Goal: Information Seeking & Learning: Find specific page/section

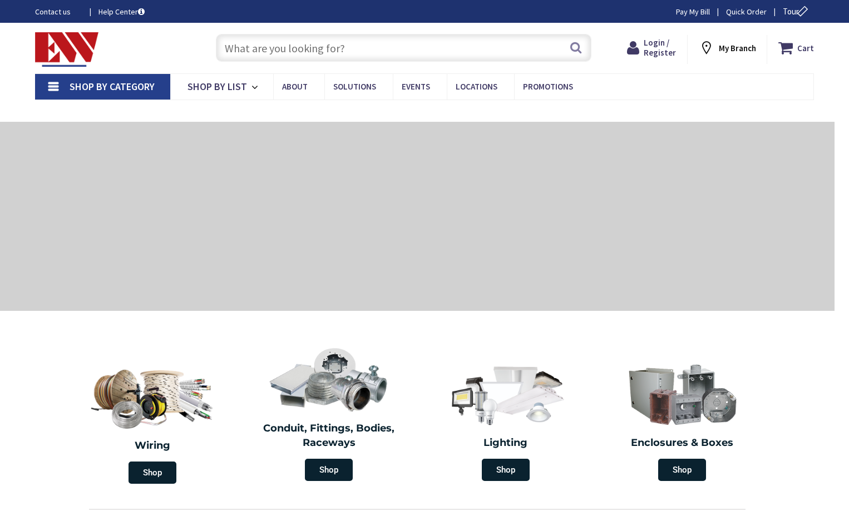
click at [372, 50] on input "text" at bounding box center [403, 48] width 375 height 28
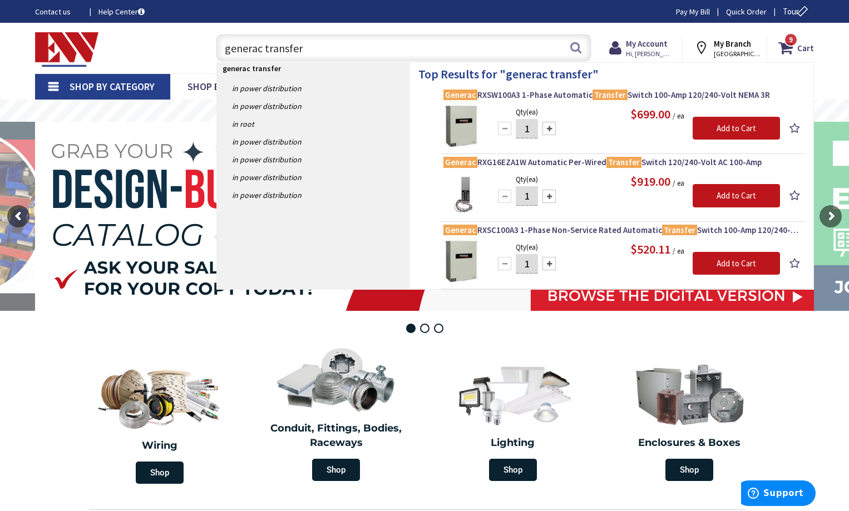
type input "generac transfer s"
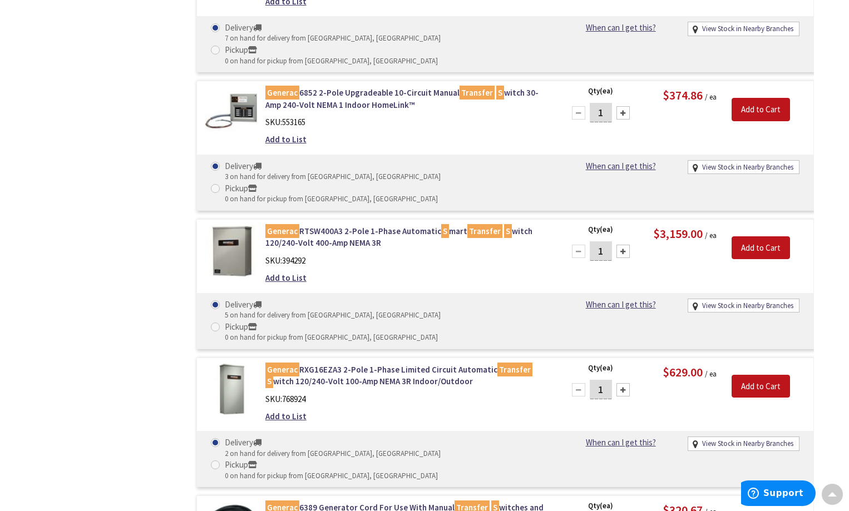
scroll to position [669, 0]
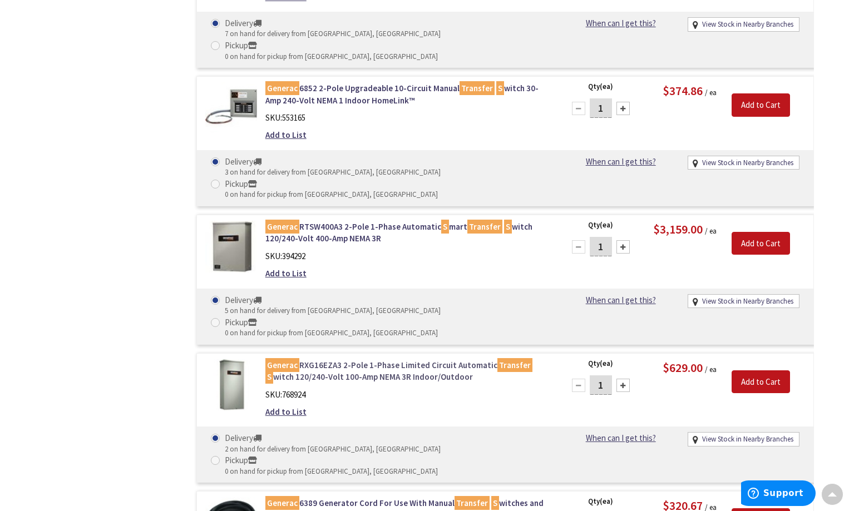
click at [349, 359] on link "Generac RXG16EZA3 2-Pole 1-Phase Limited Circuit Automatic Transfer S witch 120…" at bounding box center [406, 371] width 283 height 24
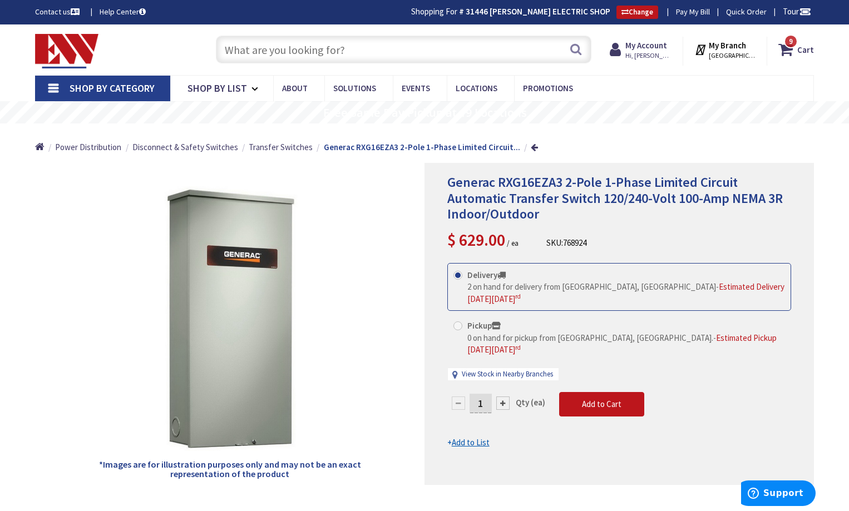
click at [234, 50] on input "text" at bounding box center [403, 50] width 375 height 28
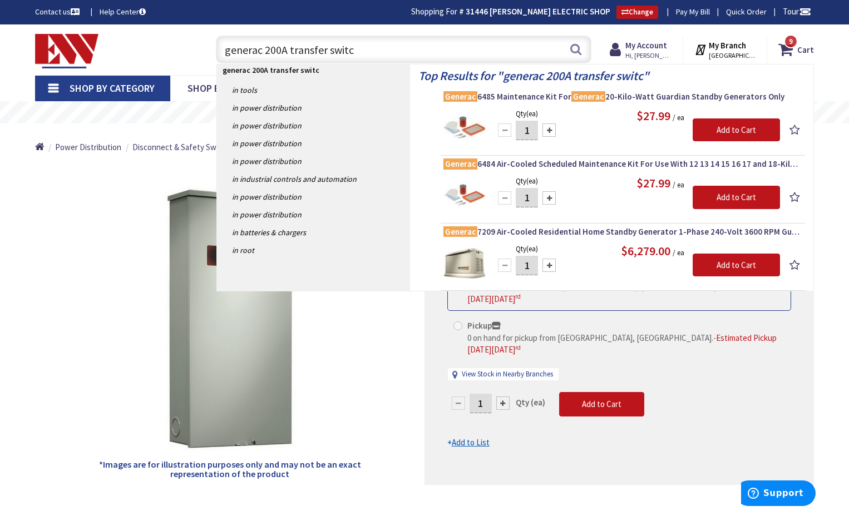
type input "generac 200A transfer switch"
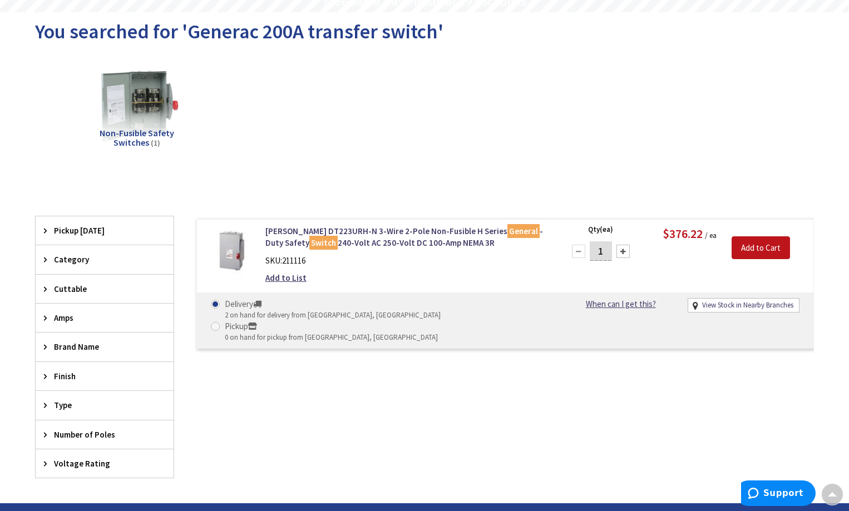
scroll to position [113, 0]
